Goal: Check status: Check status

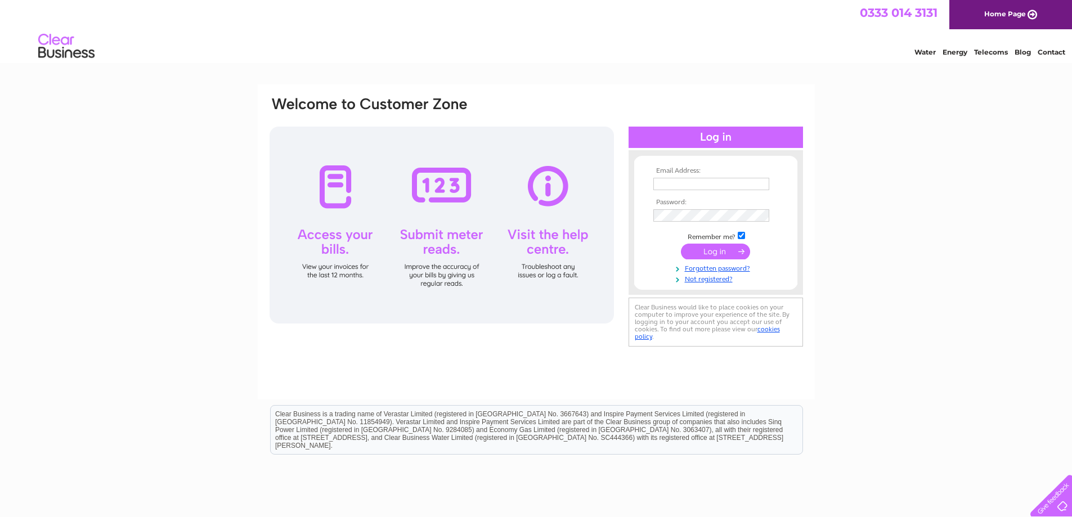
type input "johnrussell49@hotmail.com"
click at [714, 250] on input "submit" at bounding box center [715, 252] width 69 height 16
click at [714, 253] on input "submit" at bounding box center [715, 252] width 69 height 16
click at [338, 205] on div at bounding box center [442, 225] width 344 height 197
click at [328, 268] on div at bounding box center [442, 225] width 344 height 197
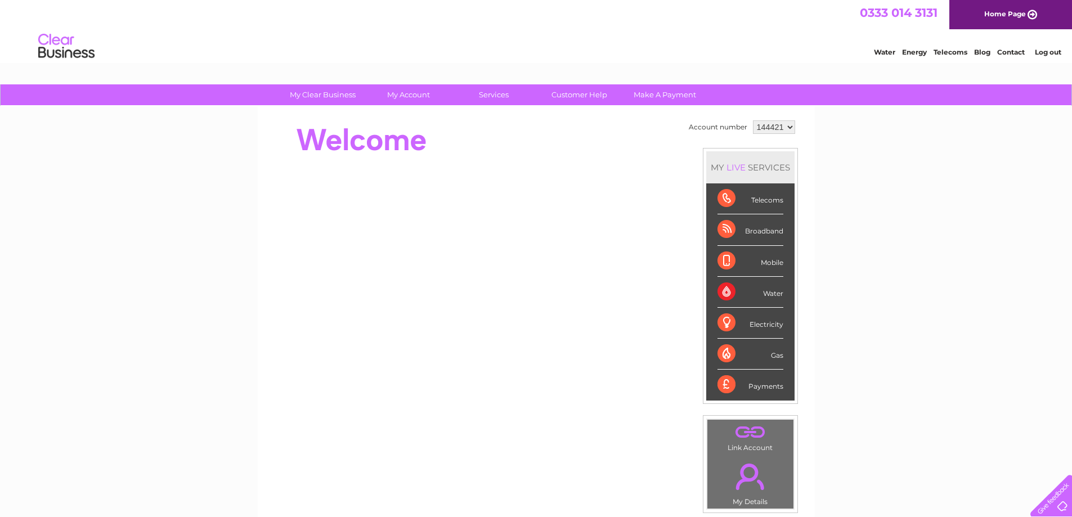
click at [727, 386] on div "Payments" at bounding box center [751, 385] width 66 height 30
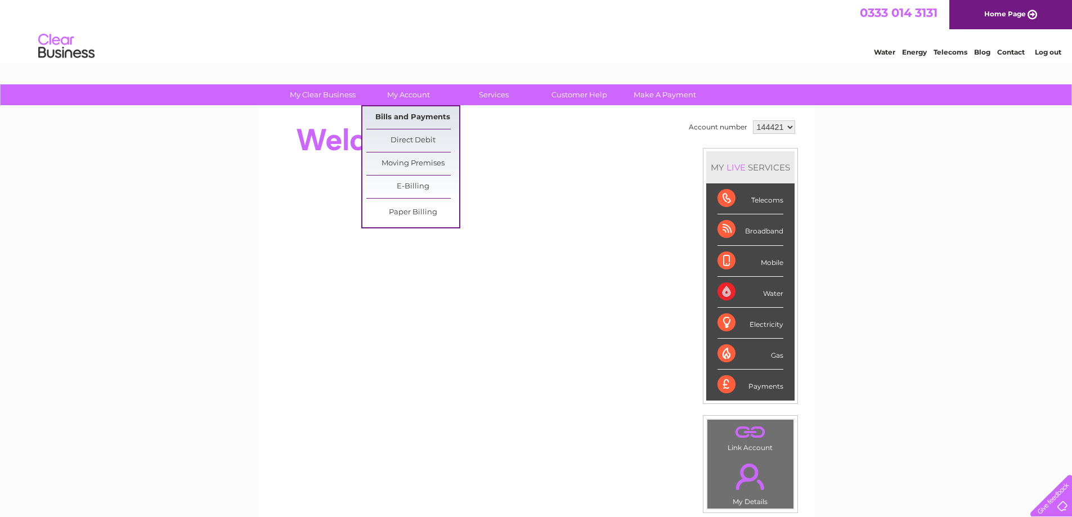
click at [418, 113] on link "Bills and Payments" at bounding box center [412, 117] width 93 height 23
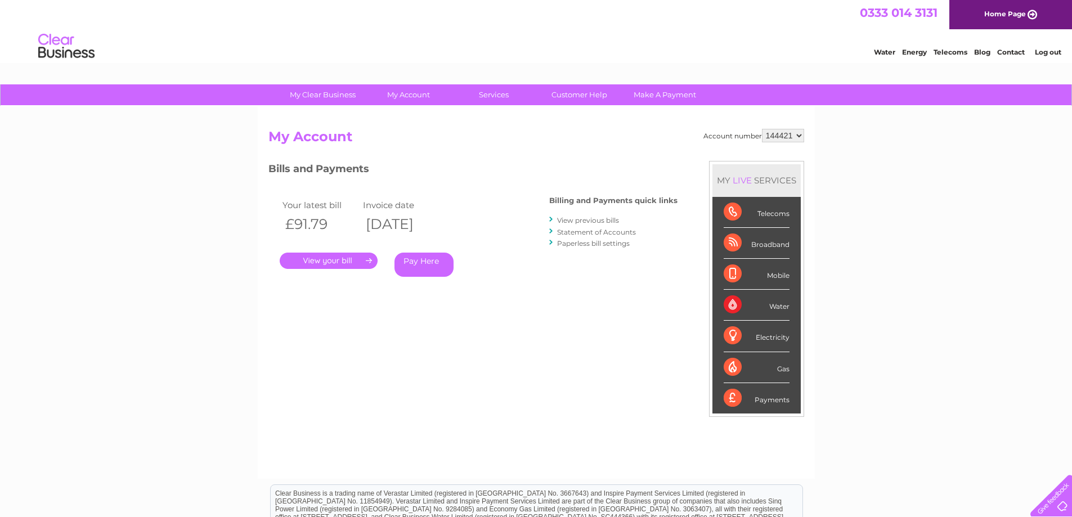
click at [325, 259] on link "." at bounding box center [329, 261] width 98 height 16
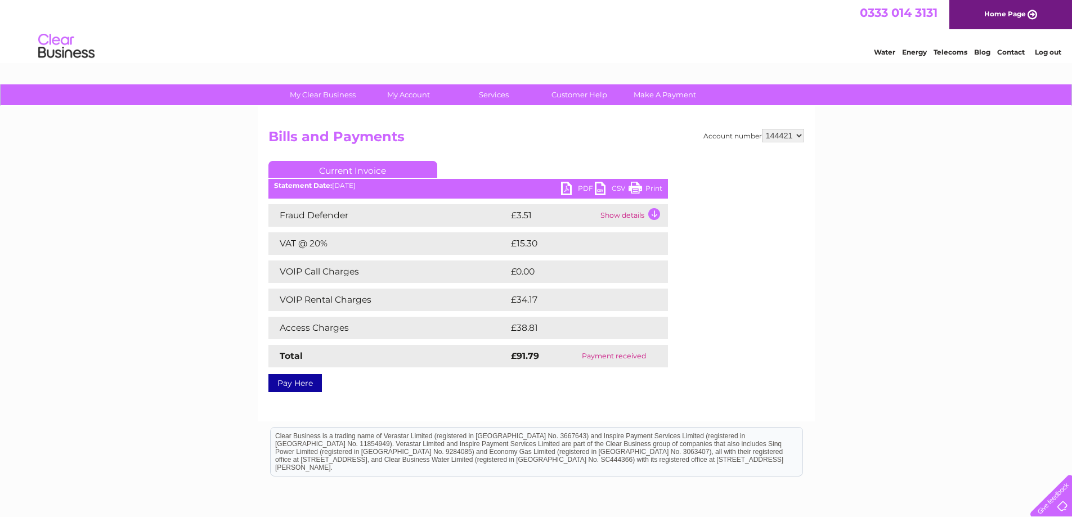
click at [641, 213] on td "Show details" at bounding box center [633, 215] width 70 height 23
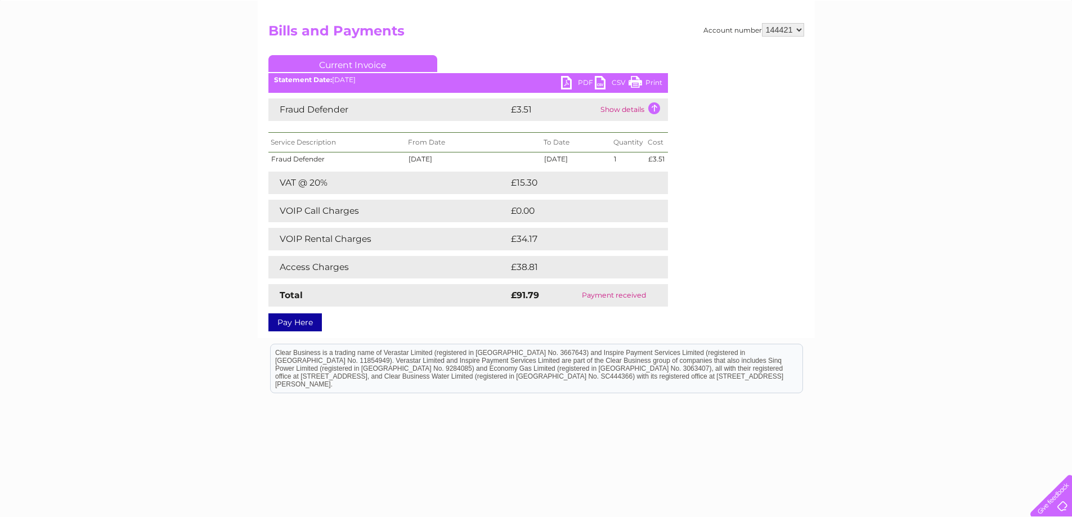
scroll to position [113, 0]
